Goal: Check status: Check status

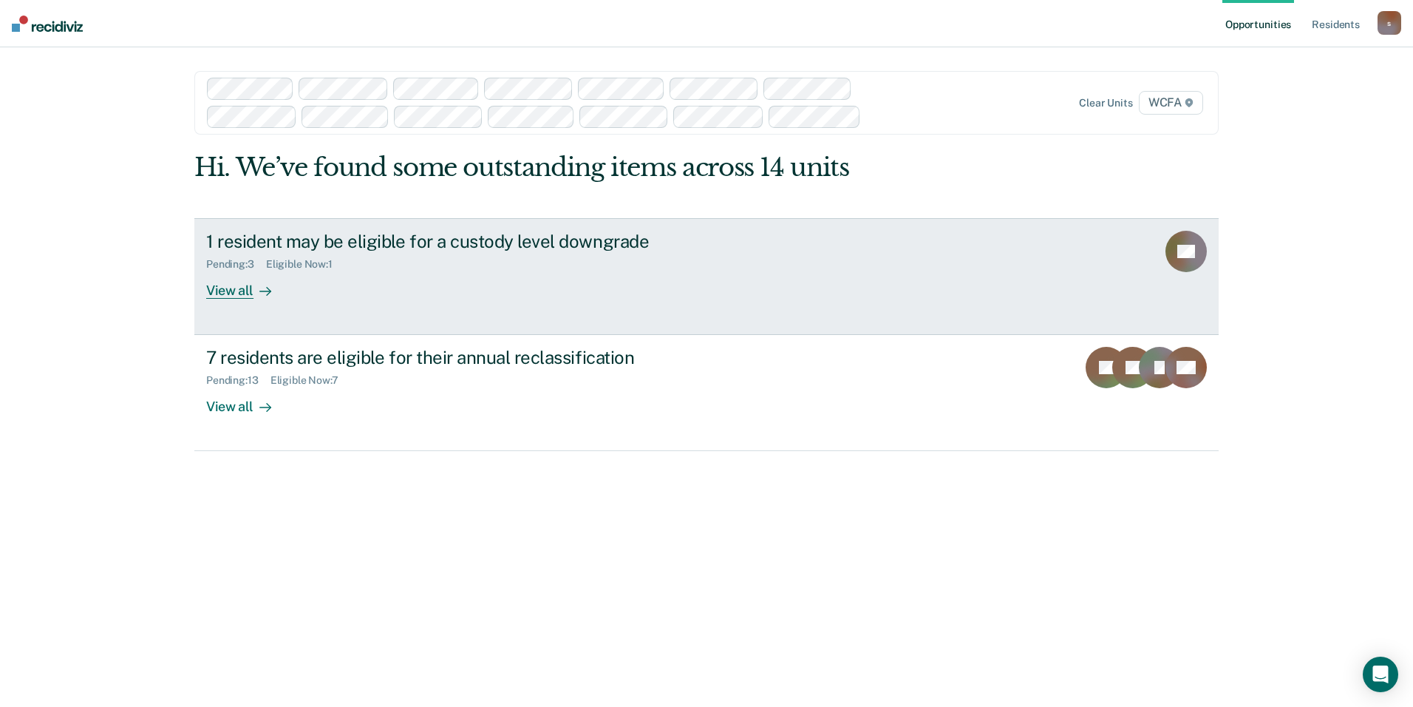
click at [225, 286] on div "View all" at bounding box center [247, 284] width 83 height 29
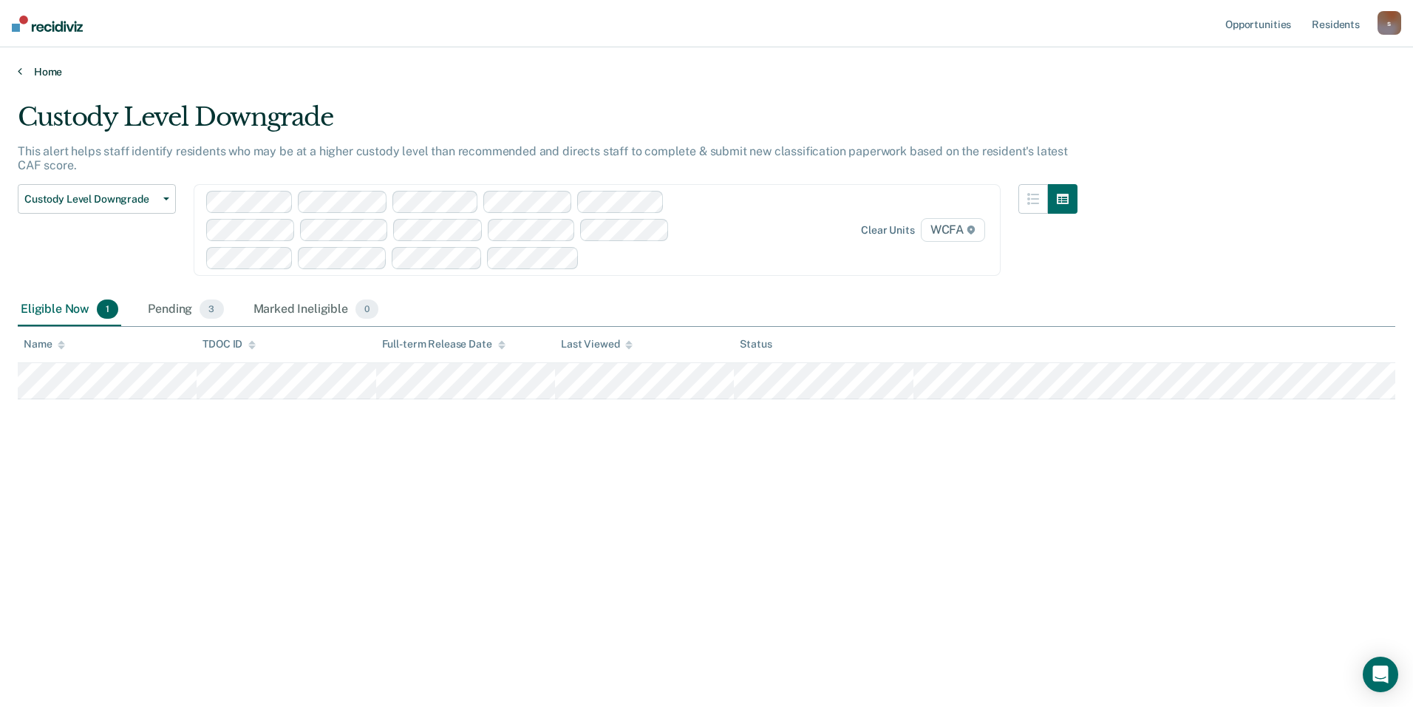
click at [21, 72] on icon at bounding box center [20, 71] width 4 height 12
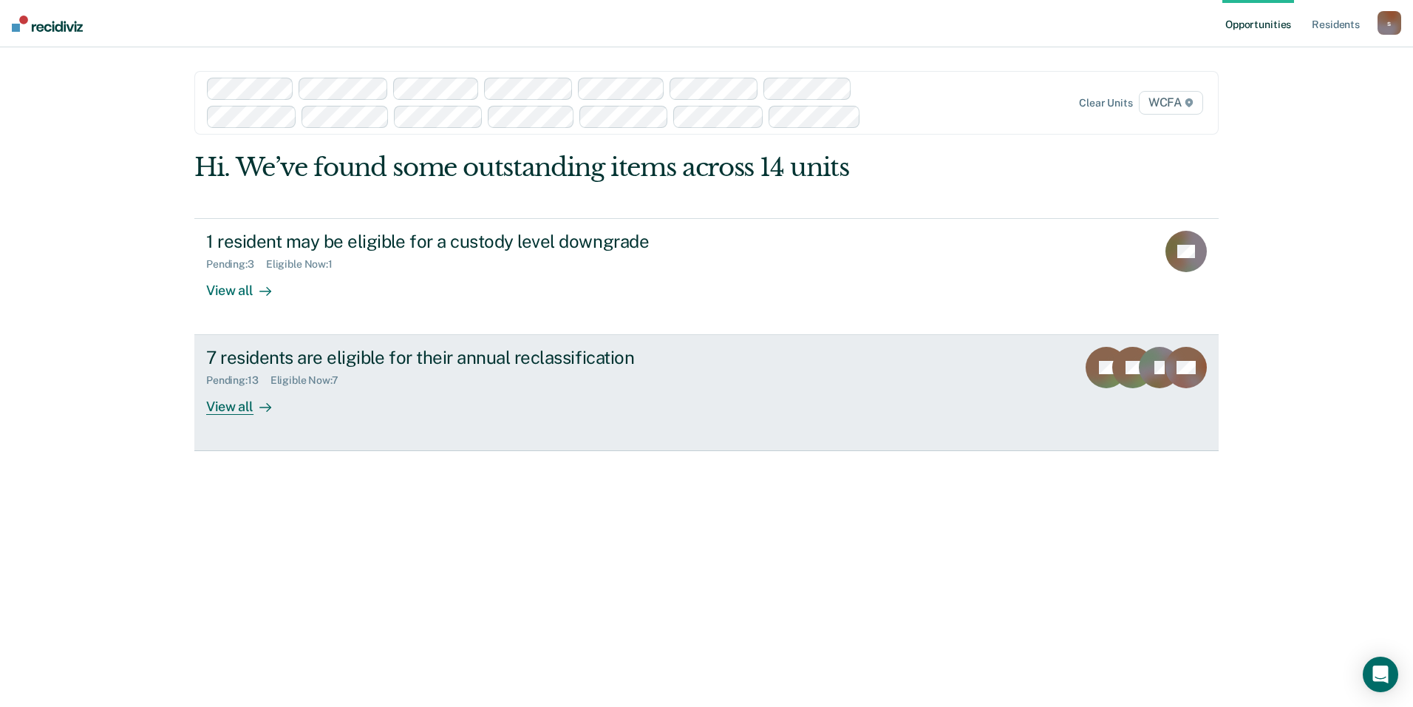
click at [243, 413] on div "View all" at bounding box center [247, 401] width 83 height 29
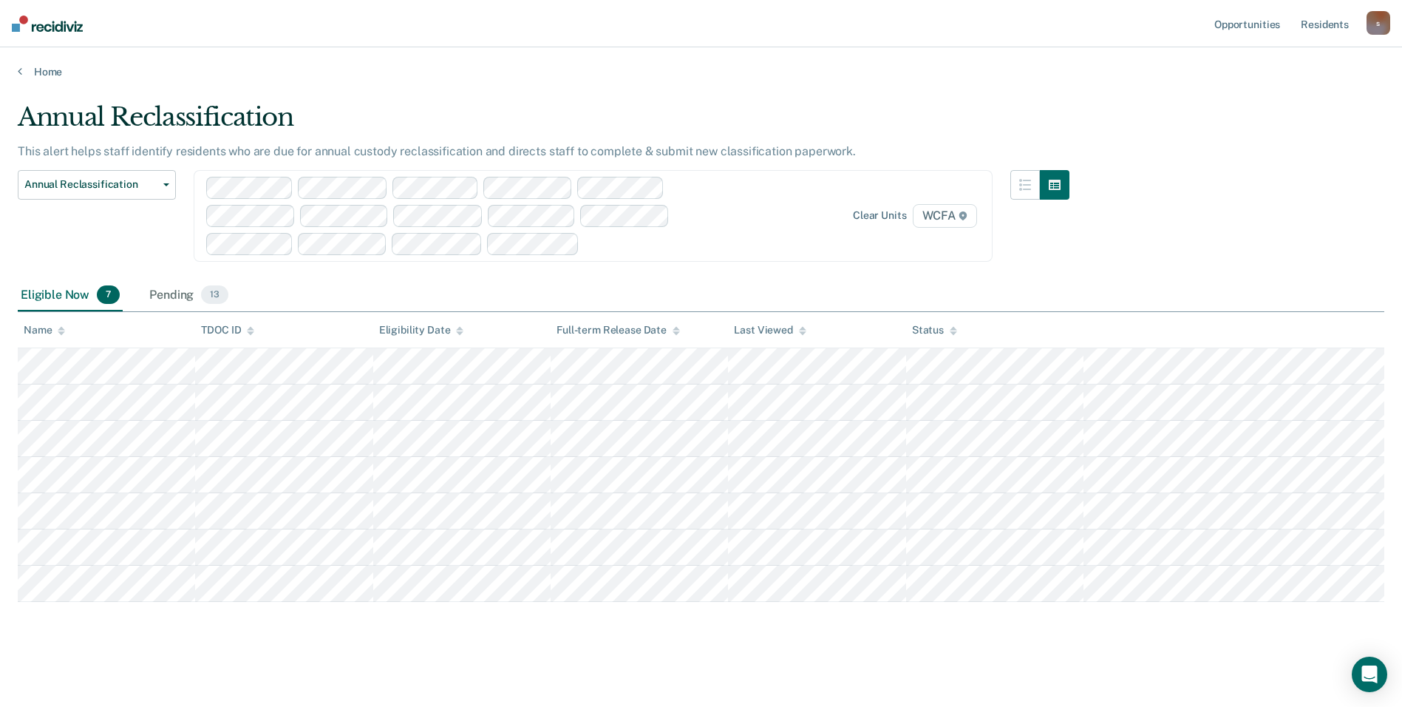
click at [259, 628] on div "Annual Reclassification This alert helps staff identify residents who are due f…" at bounding box center [701, 373] width 1367 height 543
click at [125, 634] on div "Annual Reclassification This alert helps staff identify residents who are due f…" at bounding box center [701, 373] width 1367 height 543
click at [182, 297] on div "Pending 13" at bounding box center [188, 295] width 85 height 33
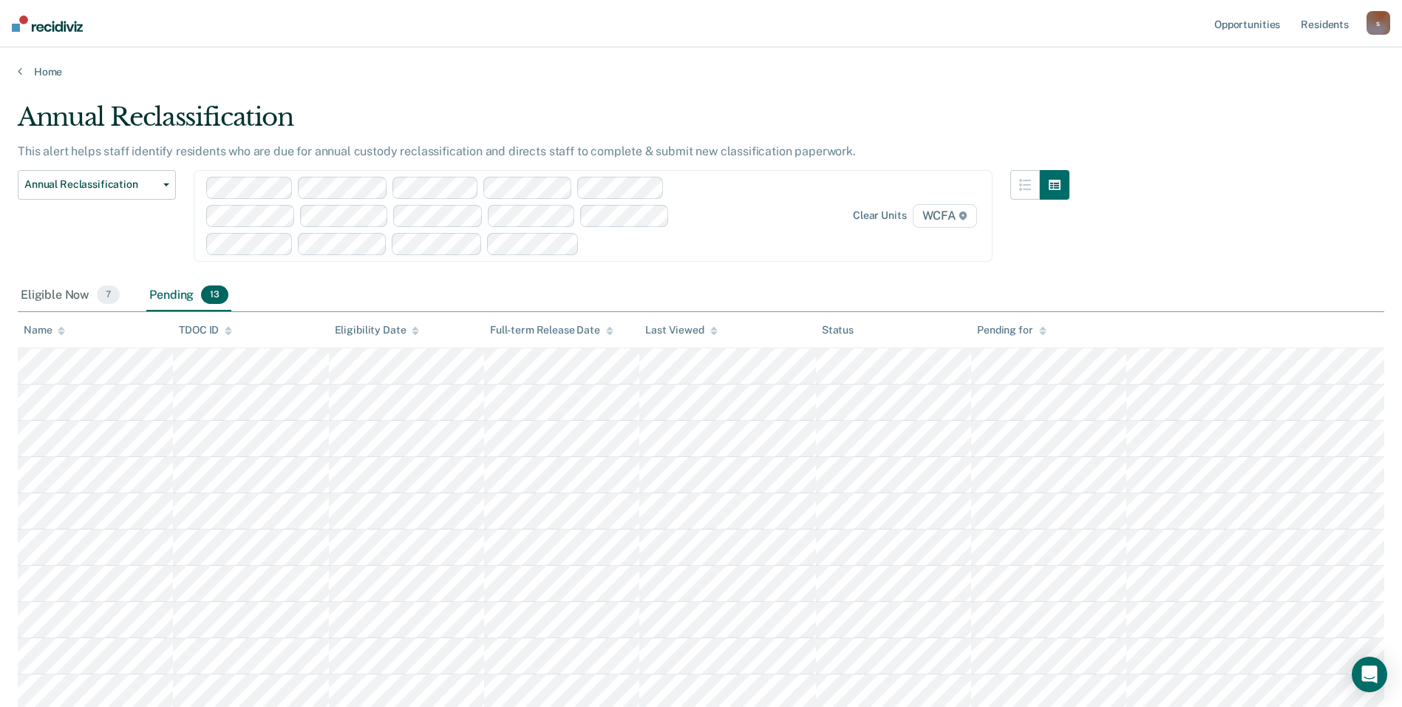
click at [678, 253] on div "Annual Reclassification This alert helps staff identify residents who are due f…" at bounding box center [701, 458] width 1367 height 713
